Goal: Book appointment/travel/reservation

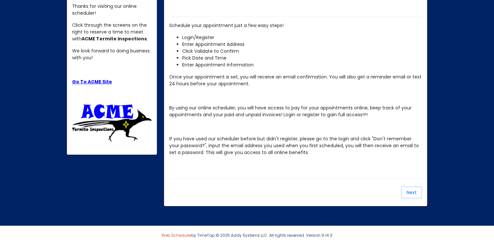
scroll to position [93, 0]
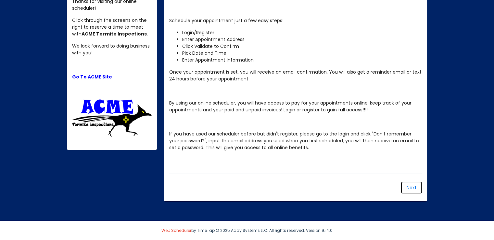
click at [417, 186] on button "Next" at bounding box center [411, 187] width 21 height 12
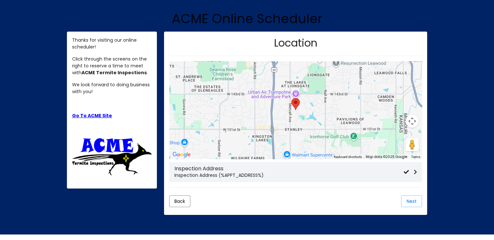
scroll to position [68, 0]
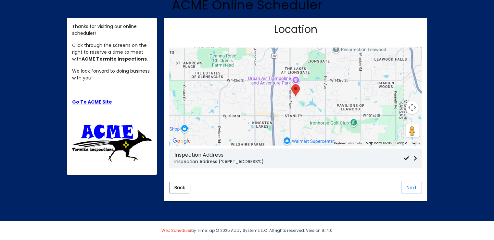
click at [309, 95] on div "To navigate, press the arrow keys." at bounding box center [295, 96] width 253 height 98
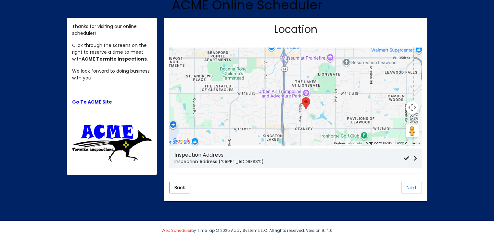
drag, startPoint x: 263, startPoint y: 106, endPoint x: 271, endPoint y: 117, distance: 14.6
click at [271, 117] on div "To navigate, press the arrow keys." at bounding box center [295, 96] width 253 height 98
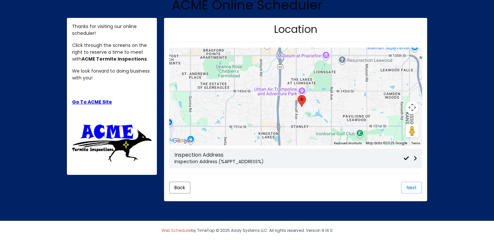
click at [254, 163] on p "Inspection Address (%APPT_ADDRESS%)" at bounding box center [289, 161] width 229 height 7
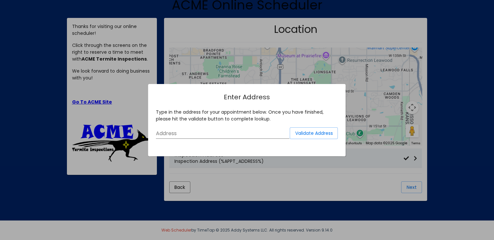
scroll to position [0, 0]
click at [188, 133] on input "Address" at bounding box center [223, 133] width 134 height 6
paste input "[STREET_ADDRESS][PERSON_NAME]"
type input "[STREET_ADDRESS][PERSON_NAME]"
click at [302, 136] on span "Validate Address" at bounding box center [314, 133] width 38 height 7
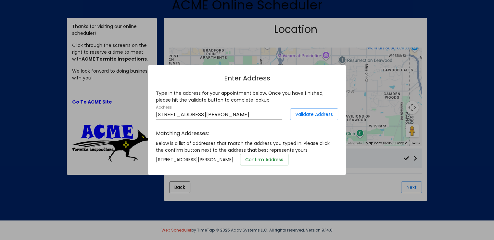
click at [289, 163] on button "Confirm Address" at bounding box center [264, 159] width 48 height 12
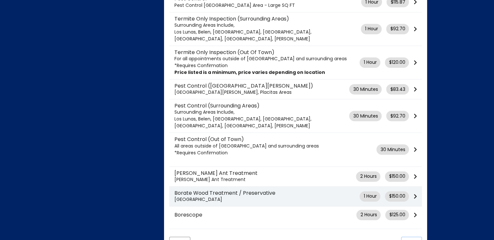
scroll to position [320, 0]
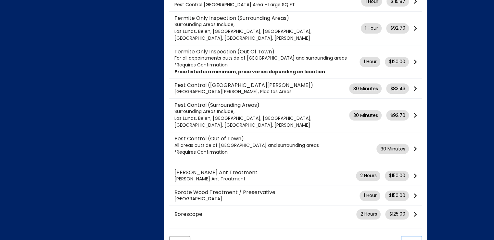
click at [415, 225] on mat-card "Service Apply Enter Coupon Code Termite and Dry Rot Inspection [GEOGRAPHIC_DATA…" at bounding box center [295, 10] width 263 height 489
click at [415, 233] on mat-card-actions "Back Next" at bounding box center [295, 241] width 253 height 17
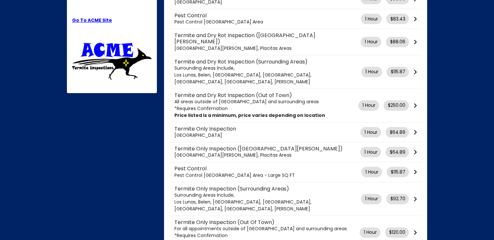
scroll to position [0, 0]
